Goal: Find specific page/section: Find specific page/section

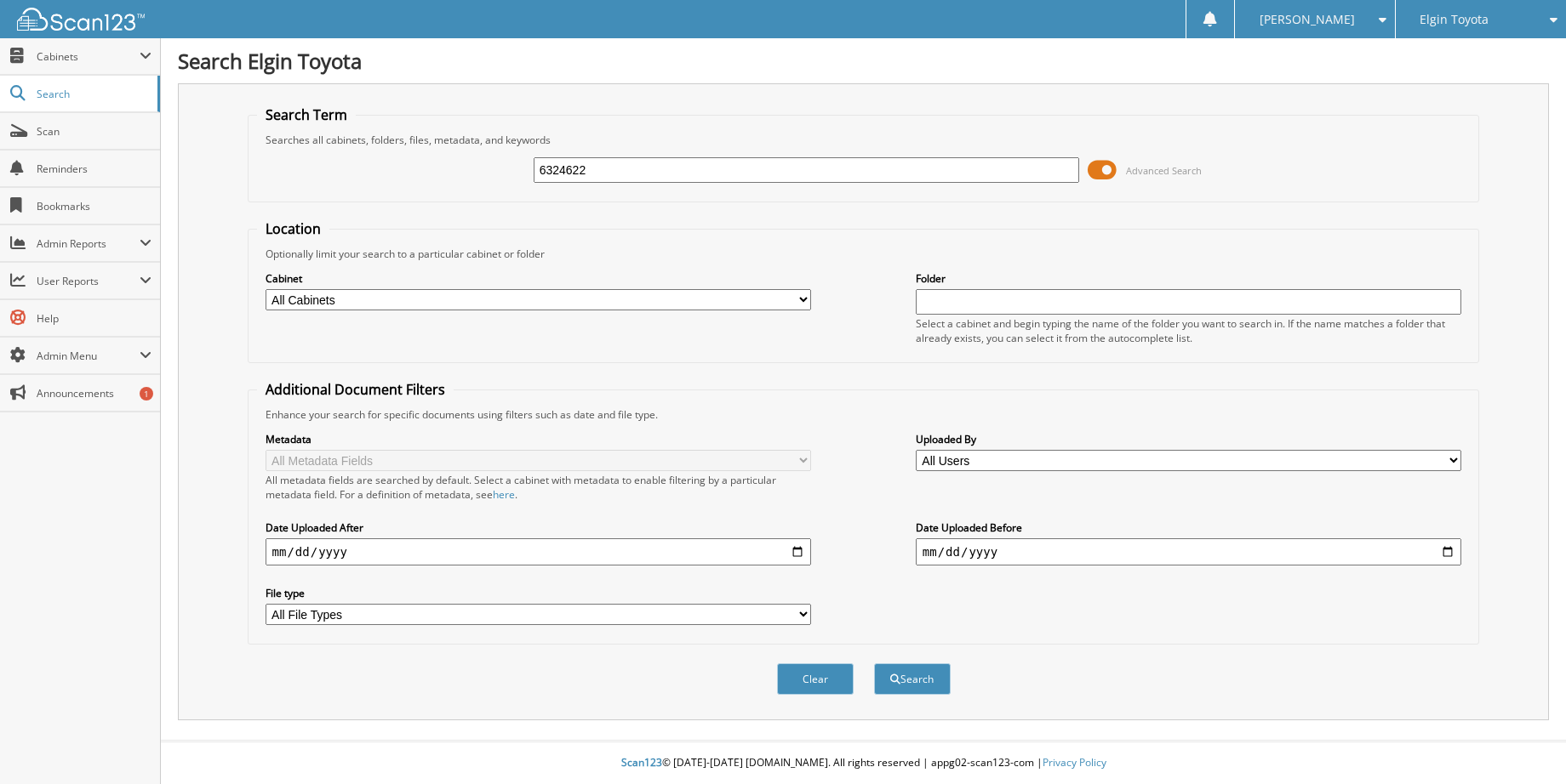
type input "6324622"
click at [874, 664] on button "Search" at bounding box center [912, 680] width 76 height 31
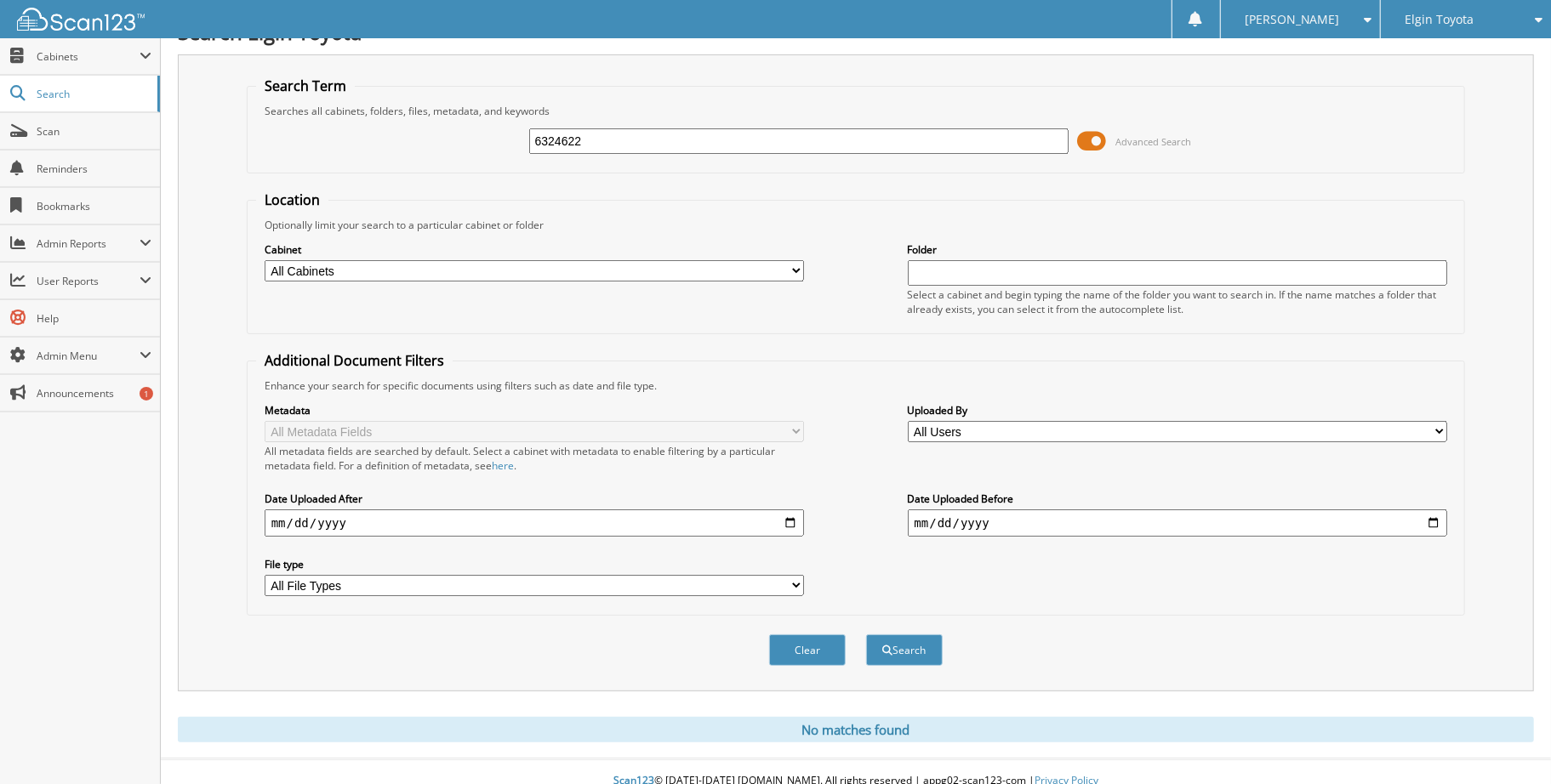
scroll to position [31, 0]
click at [1409, 23] on span "Elgin Toyota" at bounding box center [1439, 20] width 69 height 10
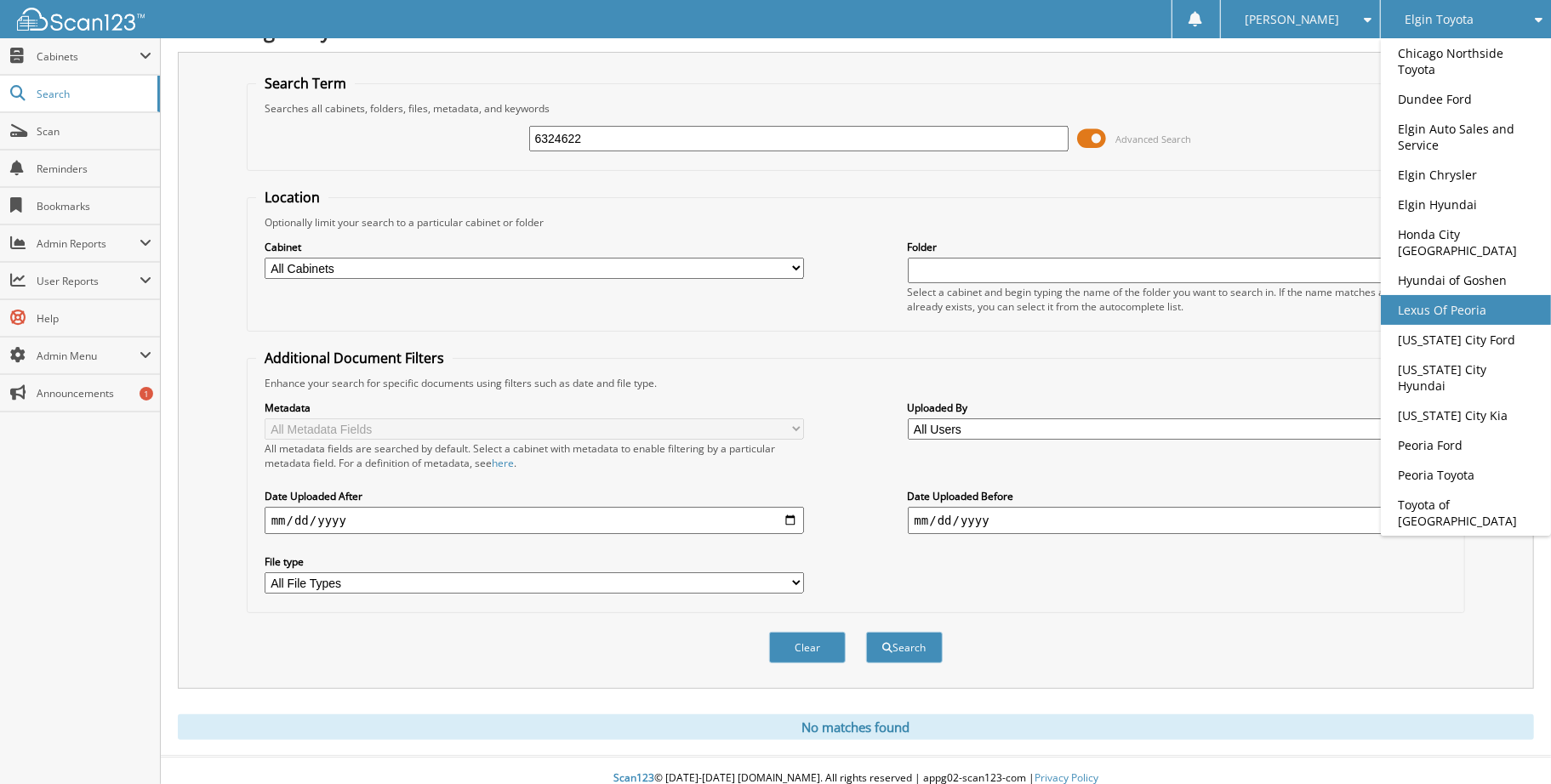
click at [1418, 307] on link "Lexus Of Peoria" at bounding box center [1466, 309] width 170 height 29
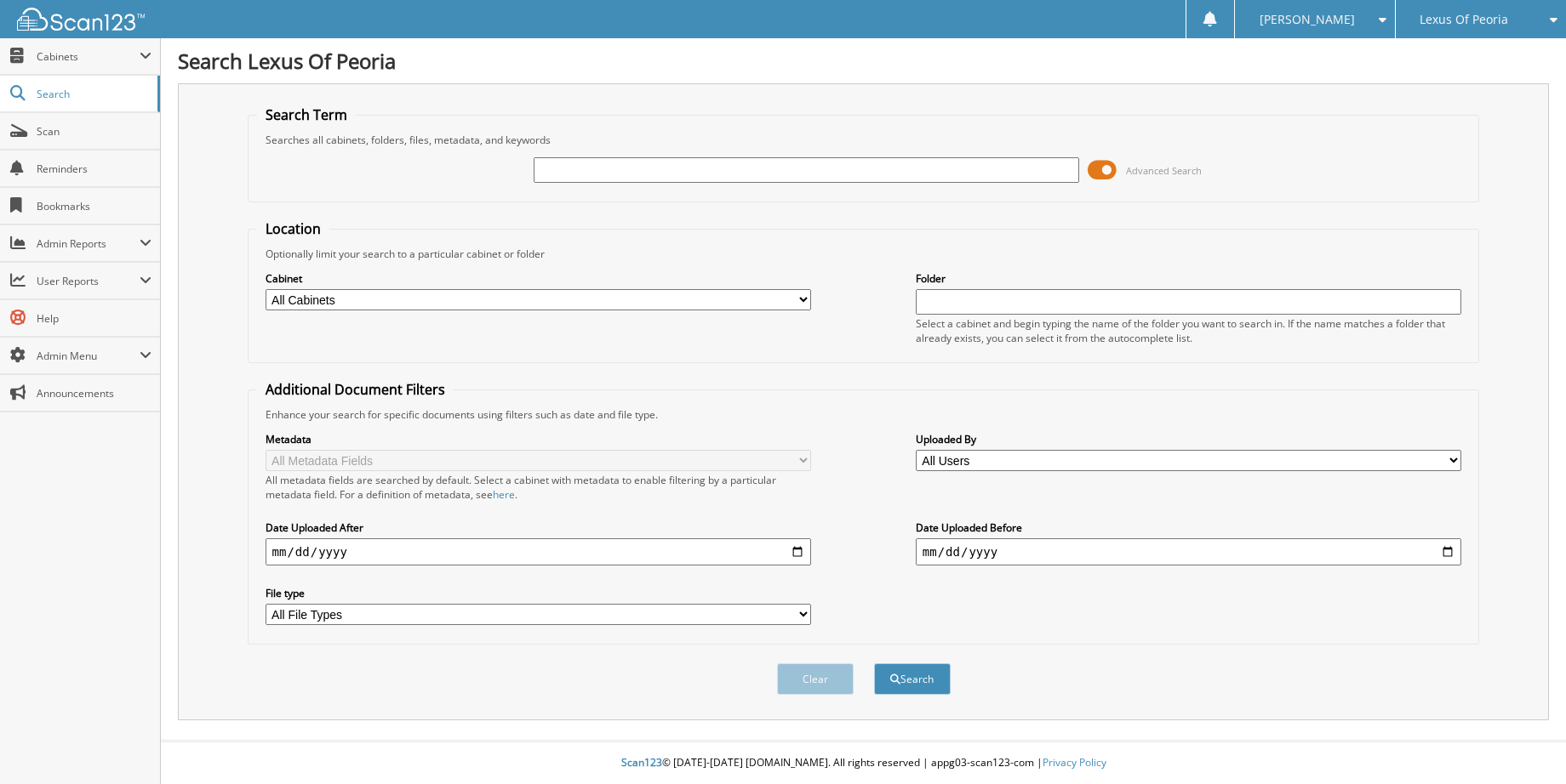
click at [593, 163] on input "text" at bounding box center [806, 170] width 546 height 25
type input "pl2545"
click at [874, 664] on button "Search" at bounding box center [912, 680] width 76 height 31
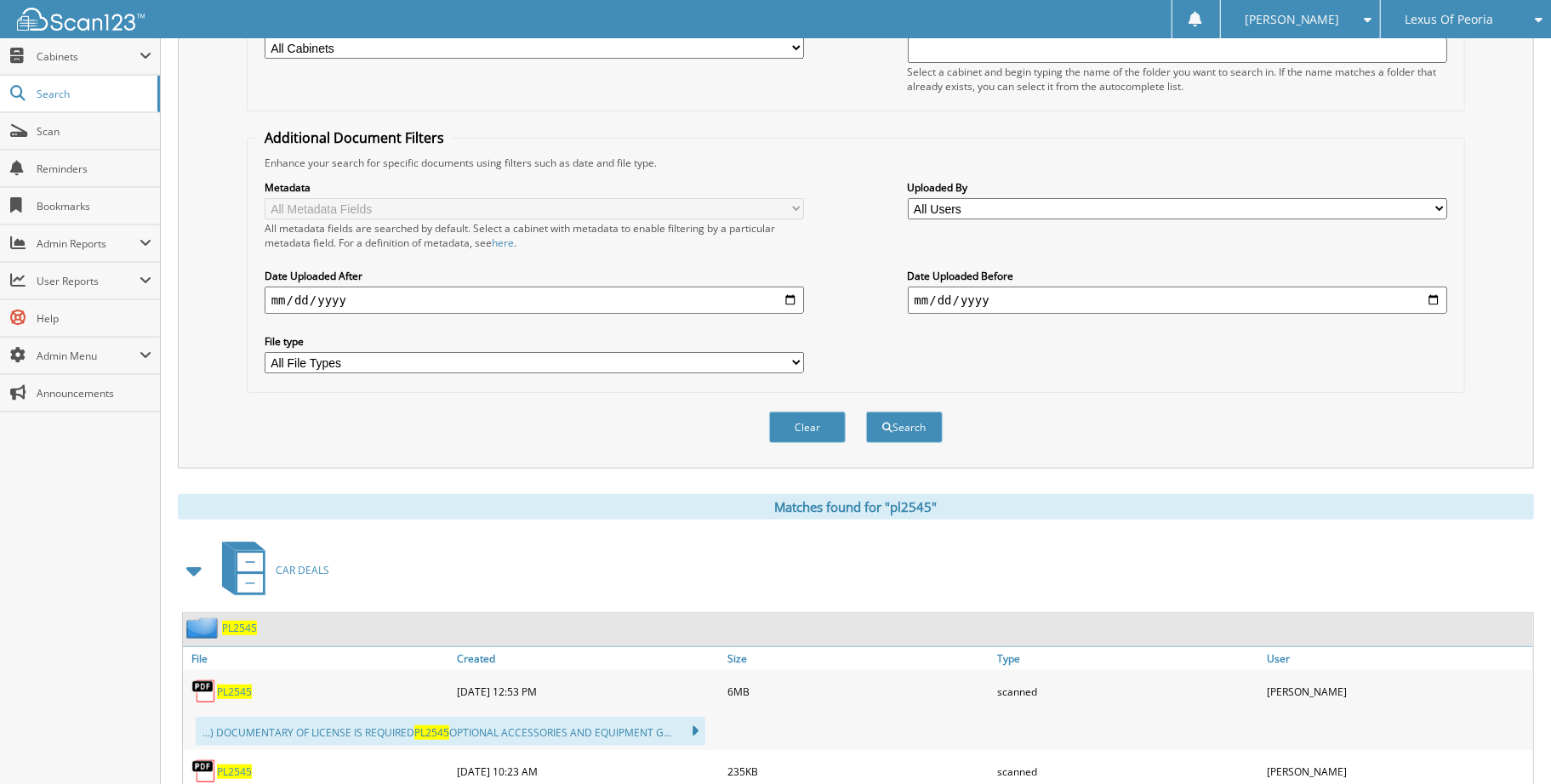
scroll to position [376, 0]
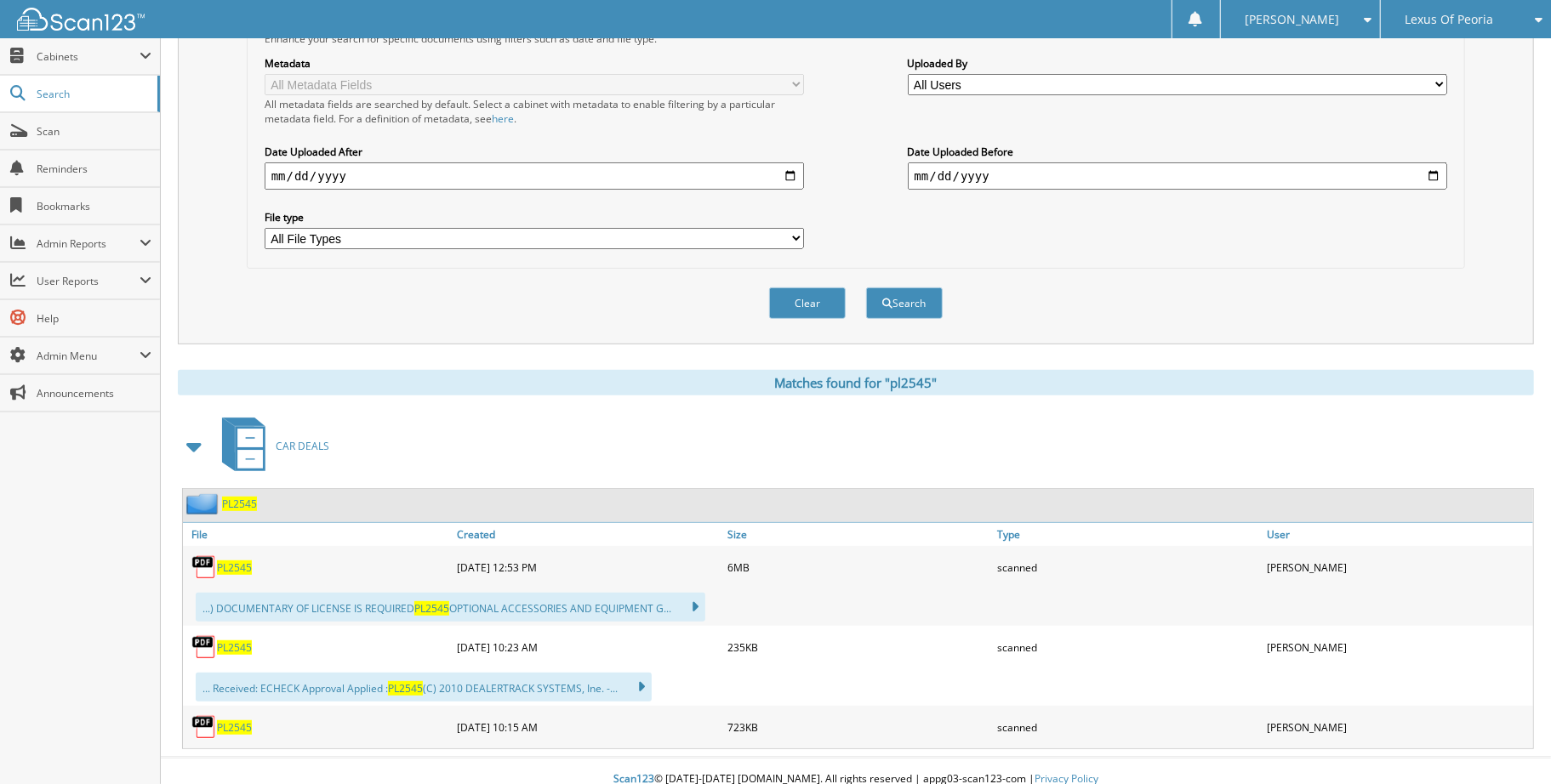
click at [241, 640] on span "PL2545" at bounding box center [234, 647] width 35 height 15
click at [234, 721] on span "PL2545" at bounding box center [234, 727] width 35 height 15
click at [235, 560] on span "PL2545" at bounding box center [234, 567] width 35 height 15
